Goal: Information Seeking & Learning: Learn about a topic

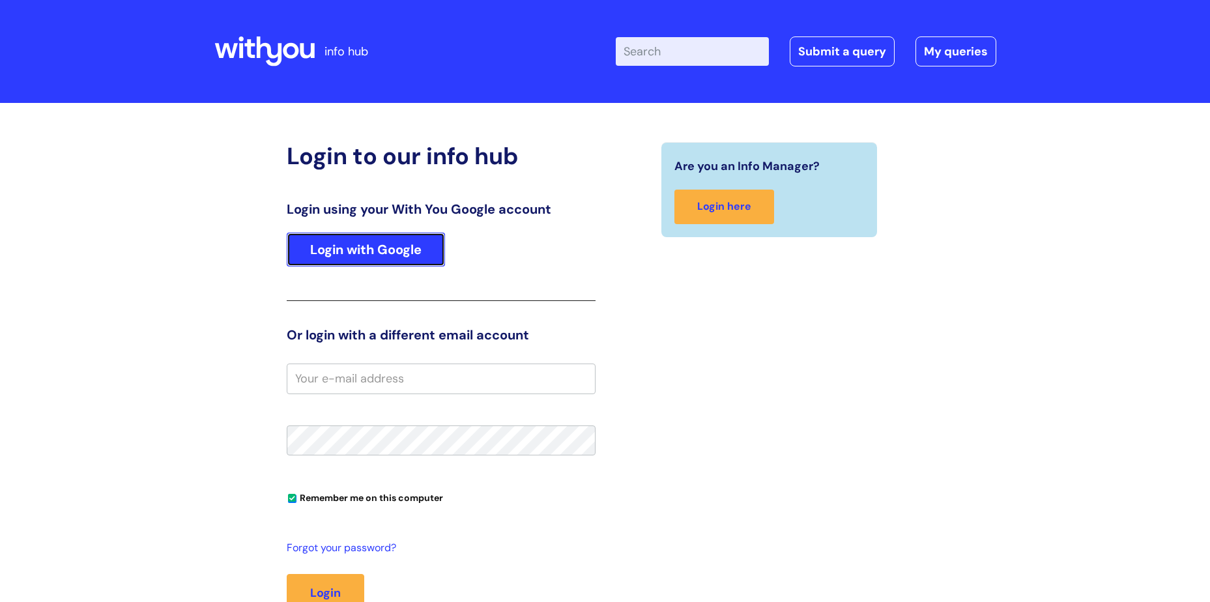
click at [352, 247] on link "Login with Google" at bounding box center [366, 250] width 158 height 34
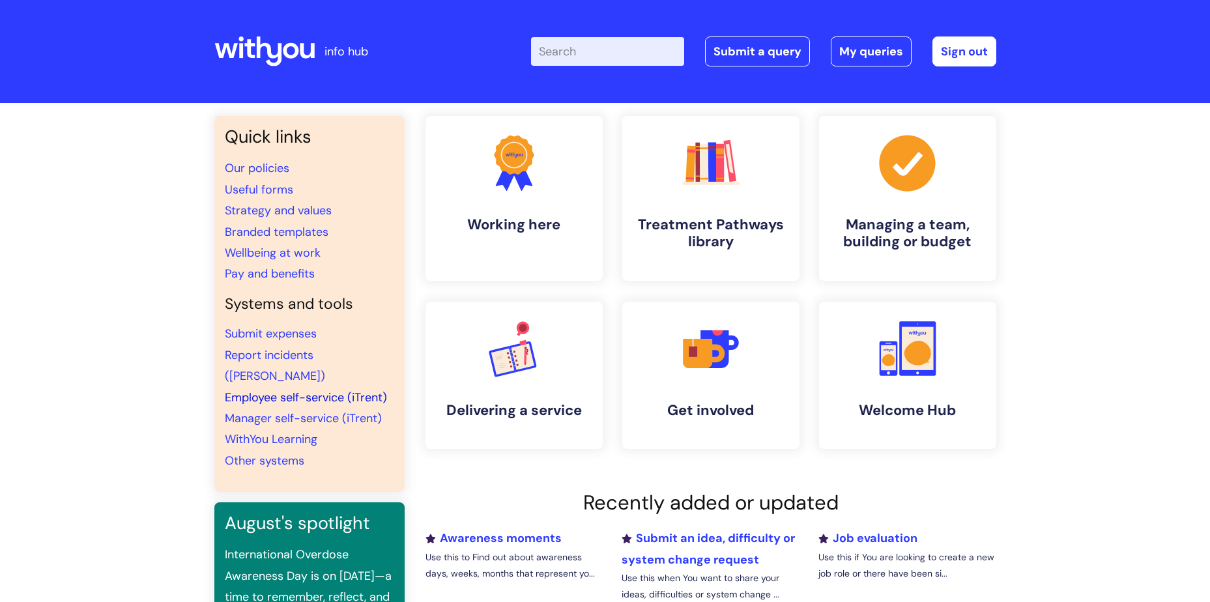
click at [261, 390] on link "Employee self-service (iTrent)" at bounding box center [306, 398] width 162 height 16
click at [521, 233] on h4 "Working here" at bounding box center [514, 225] width 159 height 18
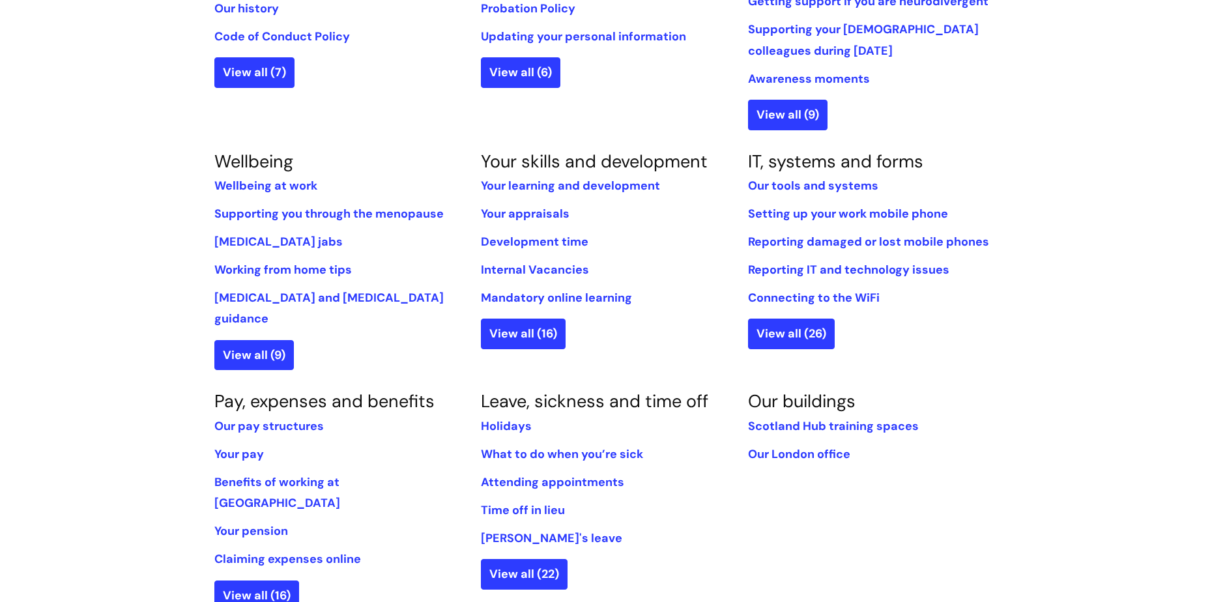
scroll to position [456, 0]
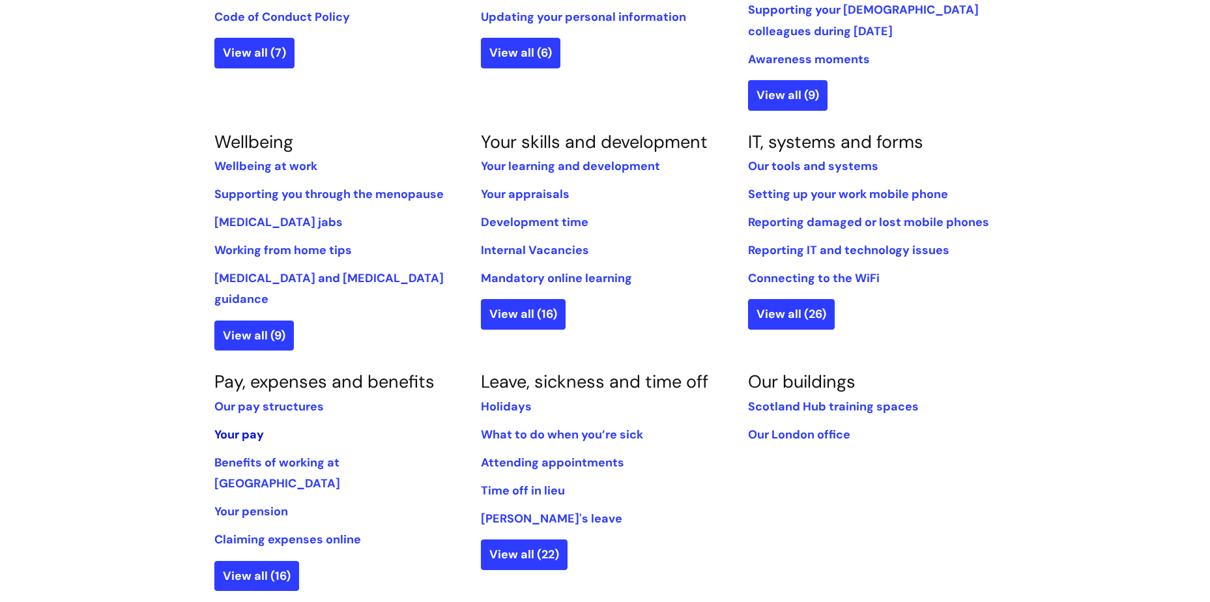
click at [232, 427] on link "Your pay" at bounding box center [239, 435] width 50 height 16
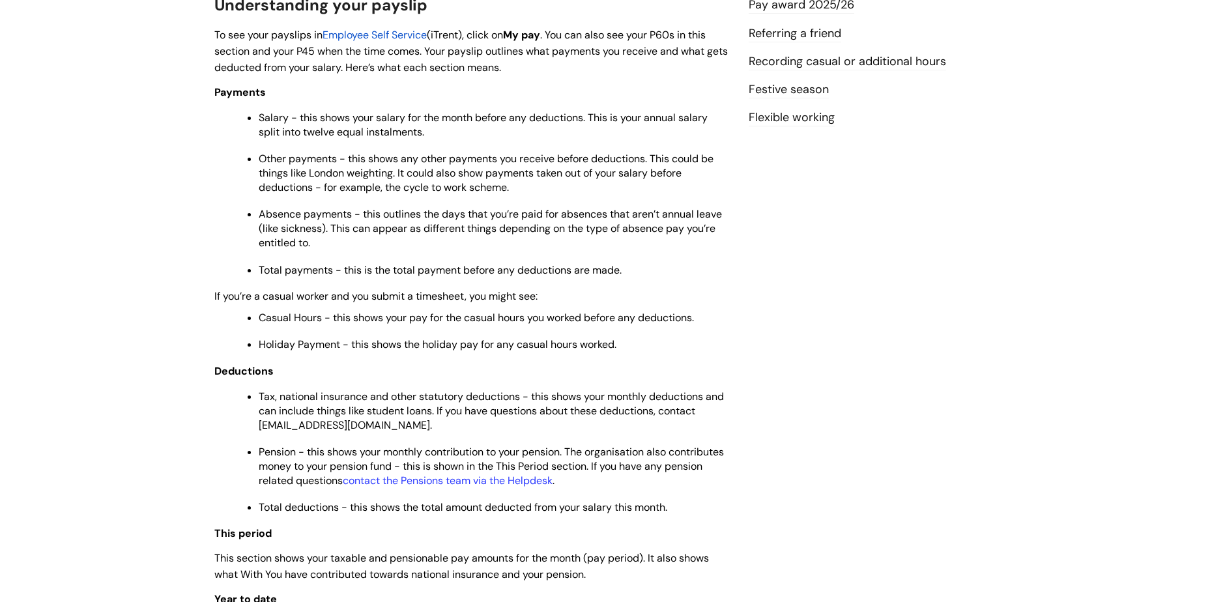
scroll to position [476, 0]
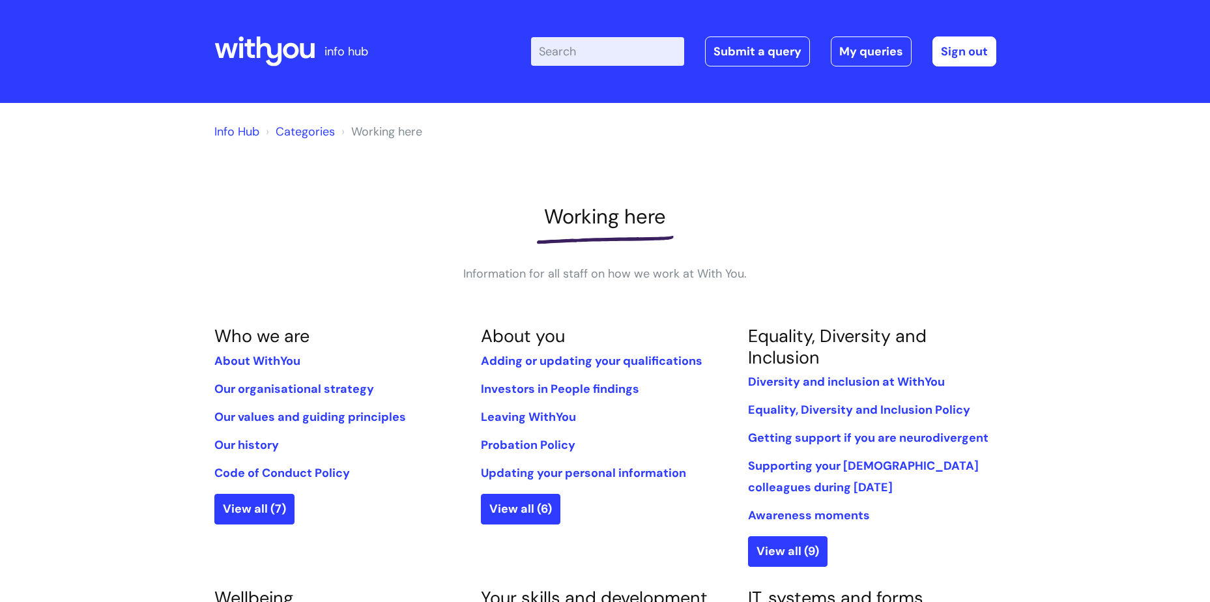
scroll to position [456, 0]
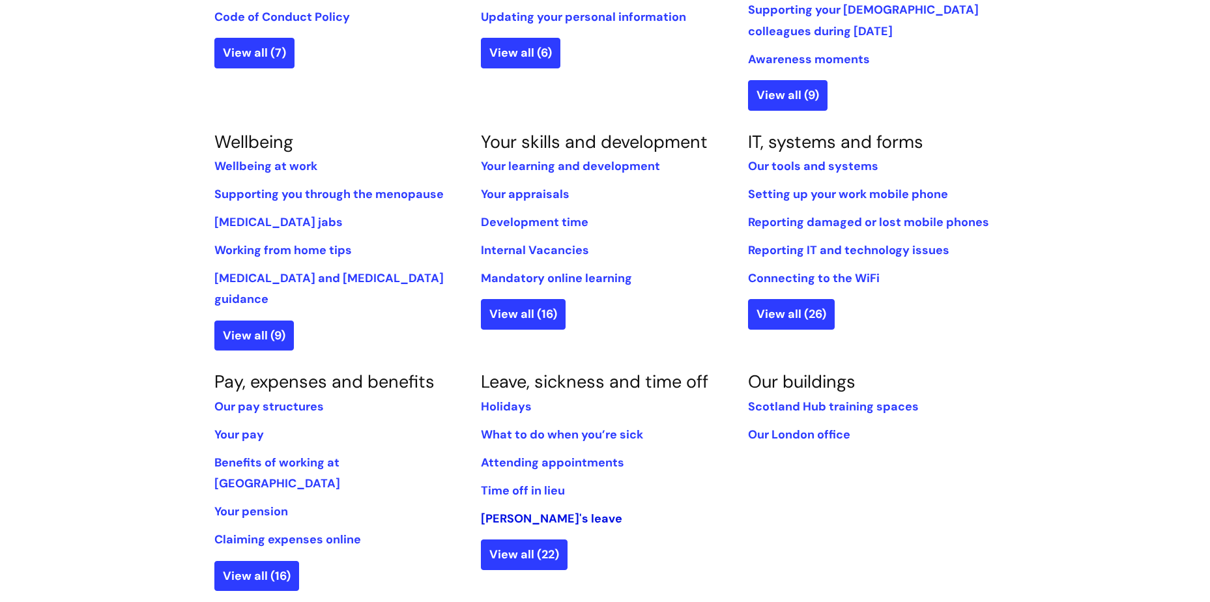
click at [488, 511] on link "[PERSON_NAME]'s leave" at bounding box center [551, 519] width 141 height 16
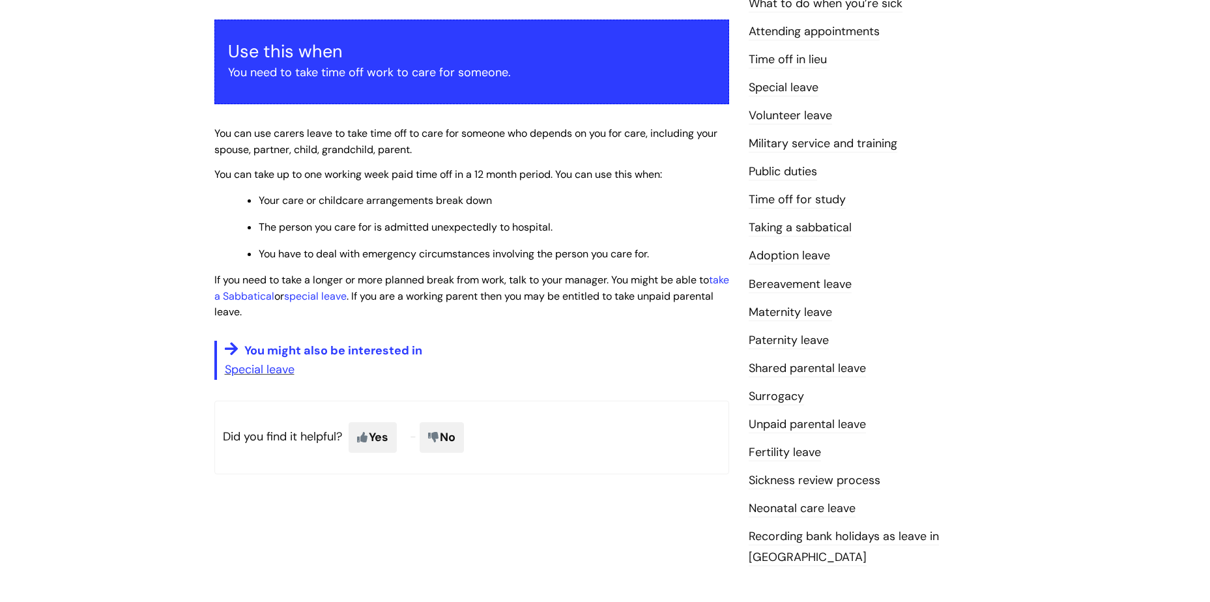
scroll to position [261, 0]
